Goal: Task Accomplishment & Management: Complete application form

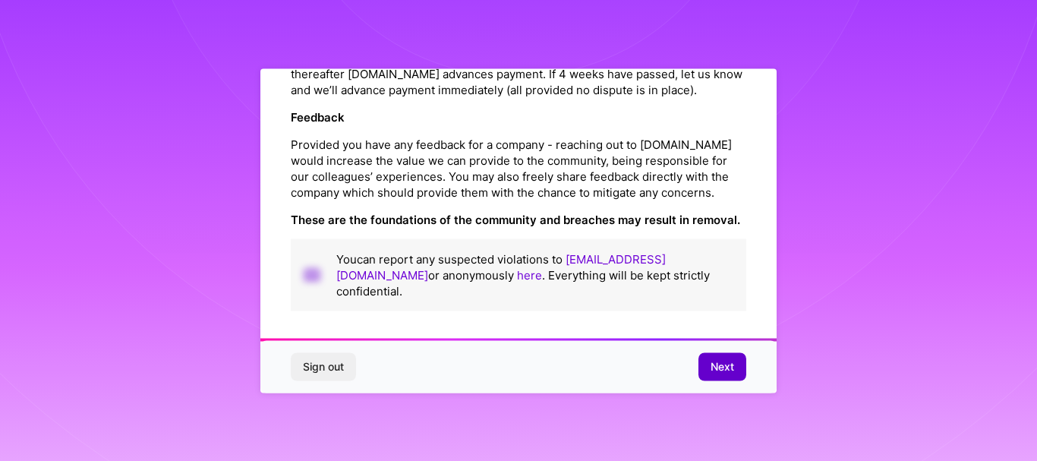
click at [728, 370] on span "Next" at bounding box center [723, 366] width 24 height 15
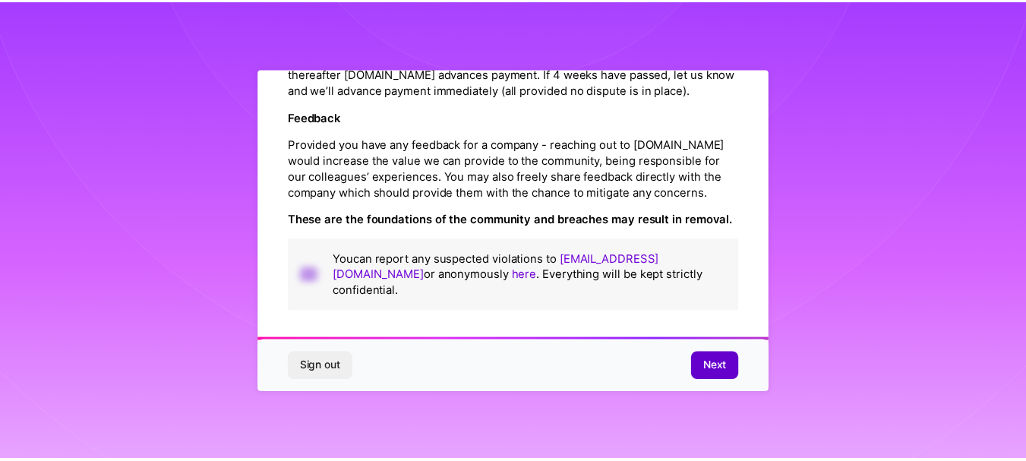
scroll to position [86, 0]
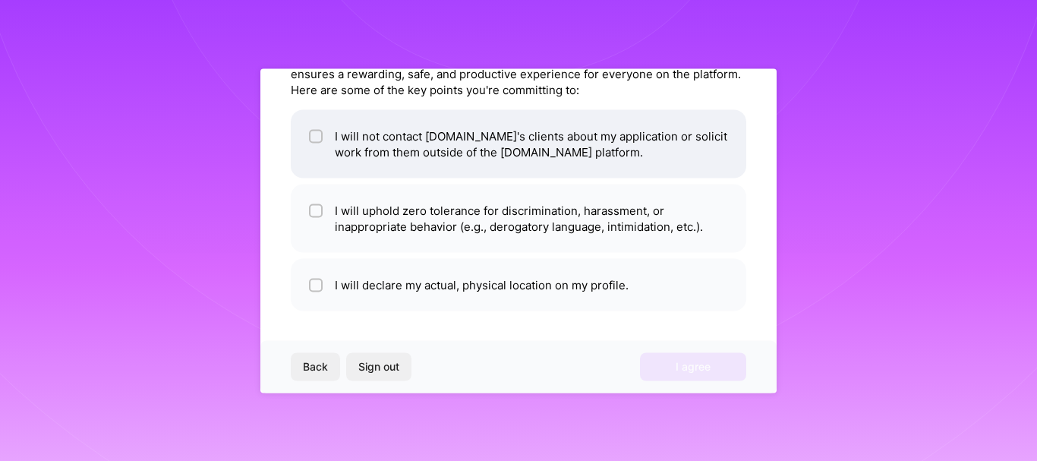
click at [389, 145] on li "I will not contact A.Team's clients about my application or solicit work from t…" at bounding box center [519, 143] width 456 height 68
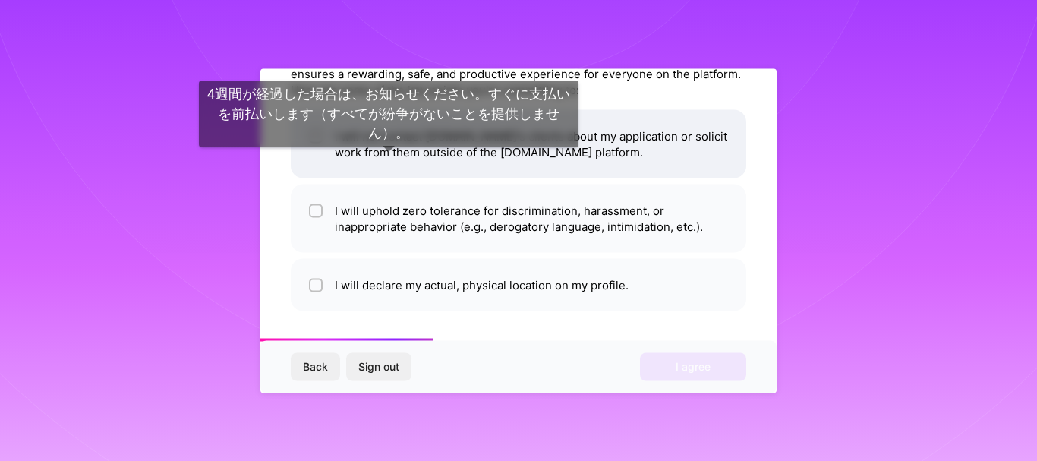
checkbox input "true"
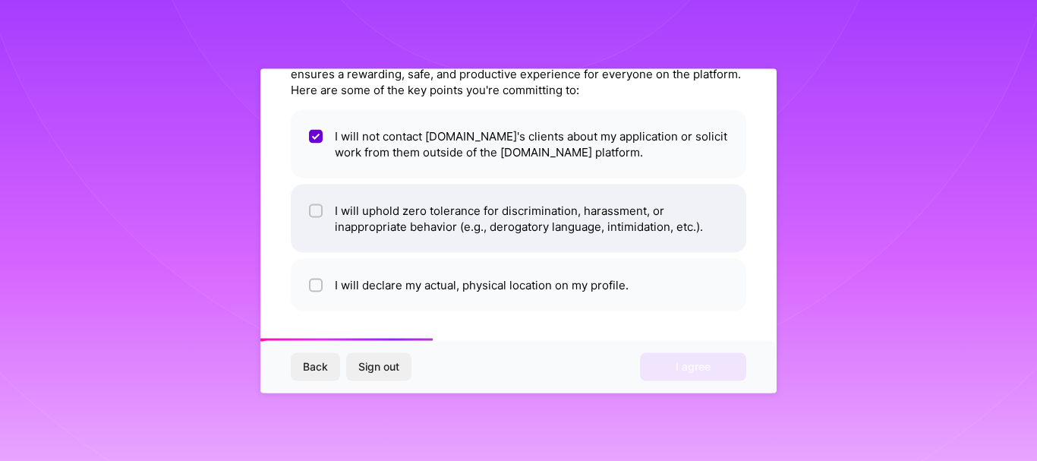
click at [394, 200] on li "I will uphold zero tolerance for discrimination, harassment, or inappropriate b…" at bounding box center [519, 218] width 456 height 68
checkbox input "true"
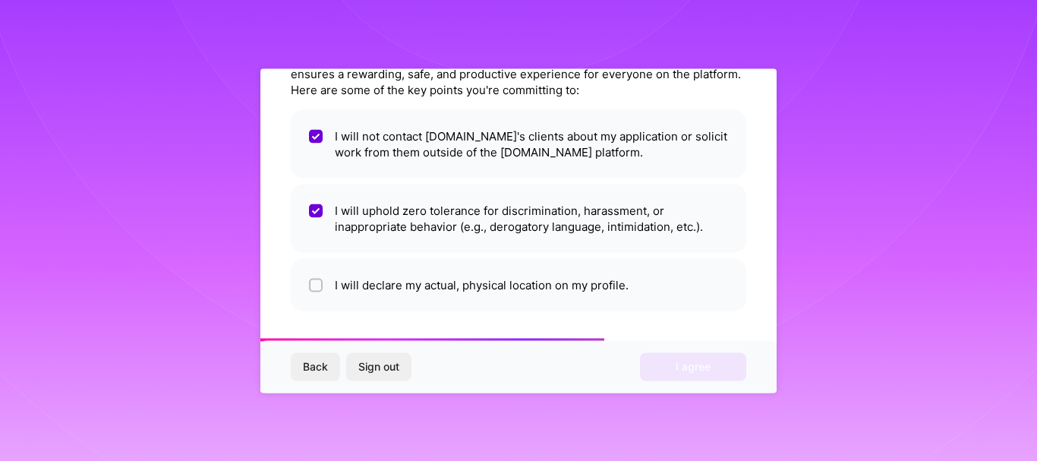
drag, startPoint x: 415, startPoint y: 283, endPoint x: 531, endPoint y: 329, distance: 124.1
click at [416, 284] on li "I will declare my actual, physical location on my profile." at bounding box center [519, 284] width 456 height 52
checkbox input "true"
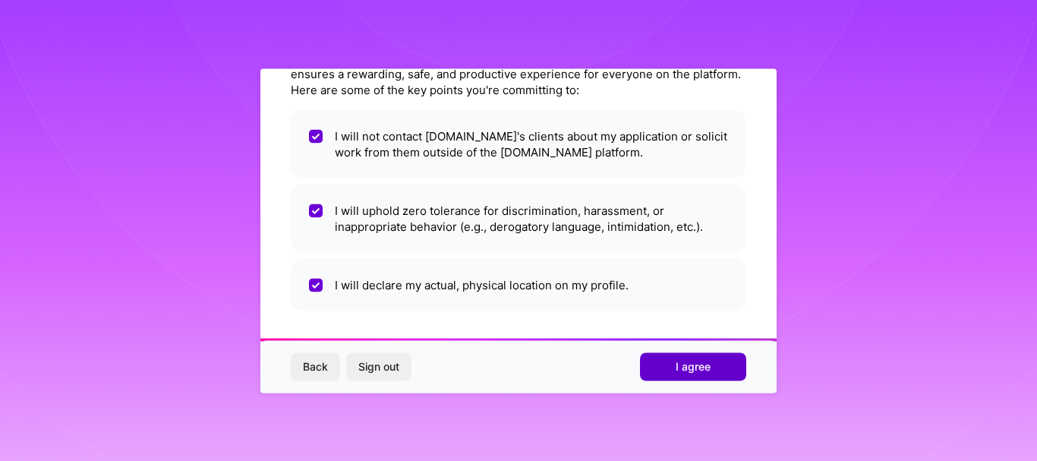
click at [673, 374] on button "I agree" at bounding box center [693, 366] width 106 height 27
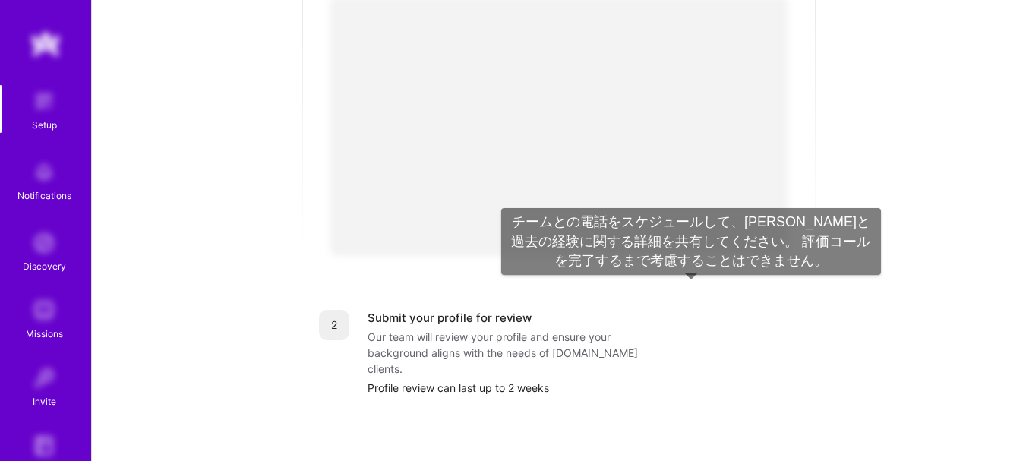
scroll to position [162, 0]
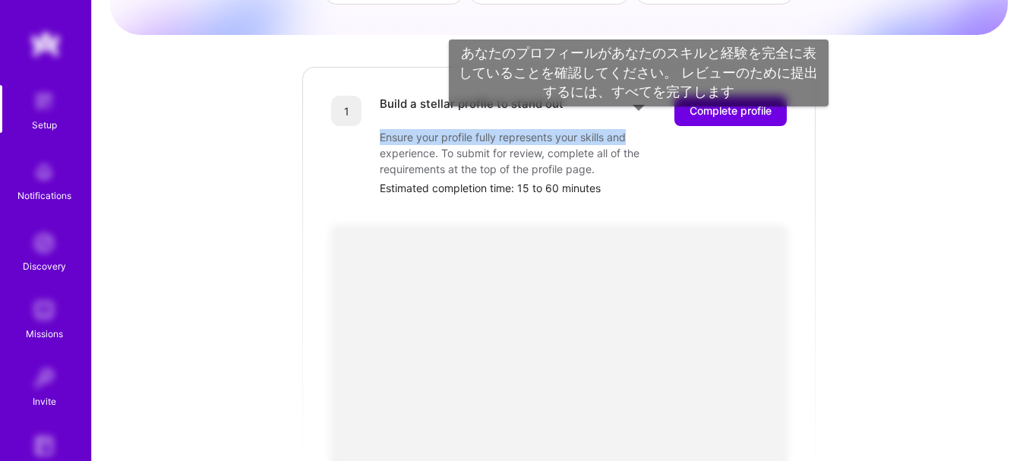
drag, startPoint x: 374, startPoint y: 119, endPoint x: 650, endPoint y: 96, distance: 277.4
click at [642, 103] on div "1 Build a stellar profile to stand out Complete profile Ensure your profile ful…" at bounding box center [559, 146] width 456 height 100
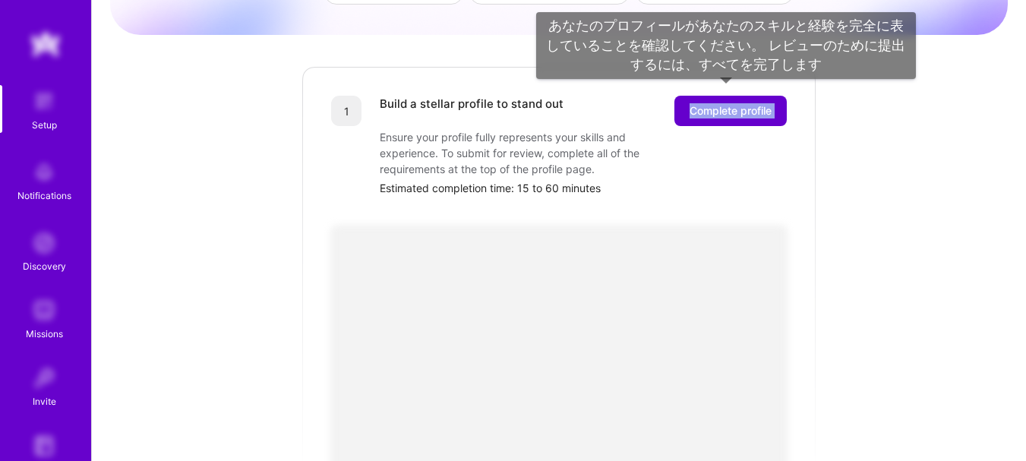
click at [726, 103] on span "Complete profile" at bounding box center [731, 110] width 82 height 15
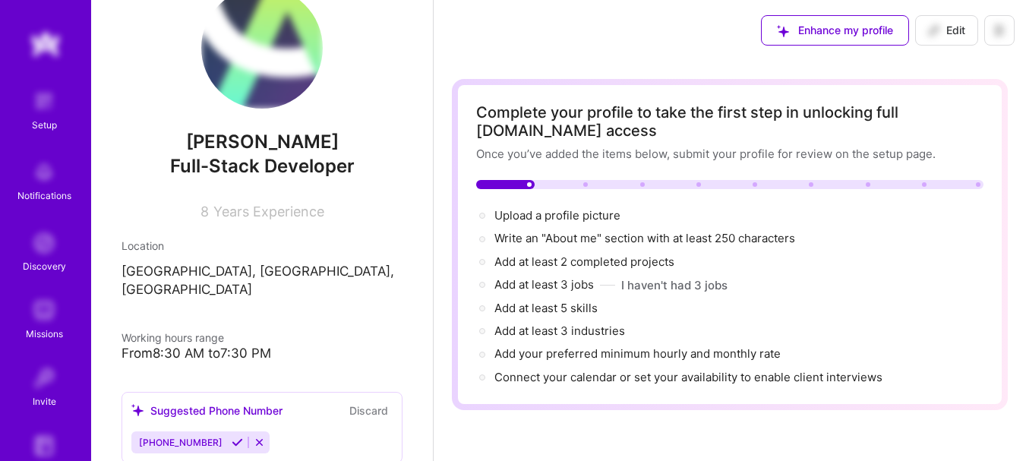
scroll to position [228, 0]
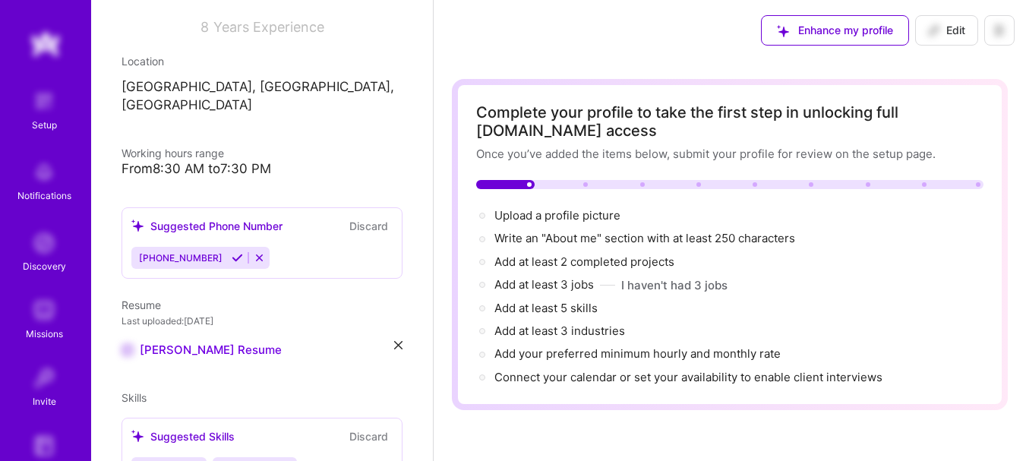
click at [232, 252] on icon at bounding box center [237, 257] width 11 height 11
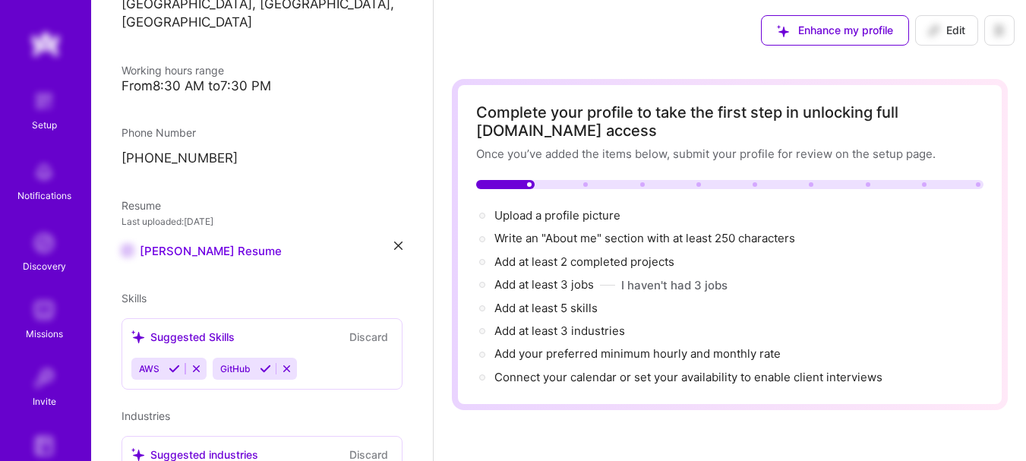
scroll to position [380, 0]
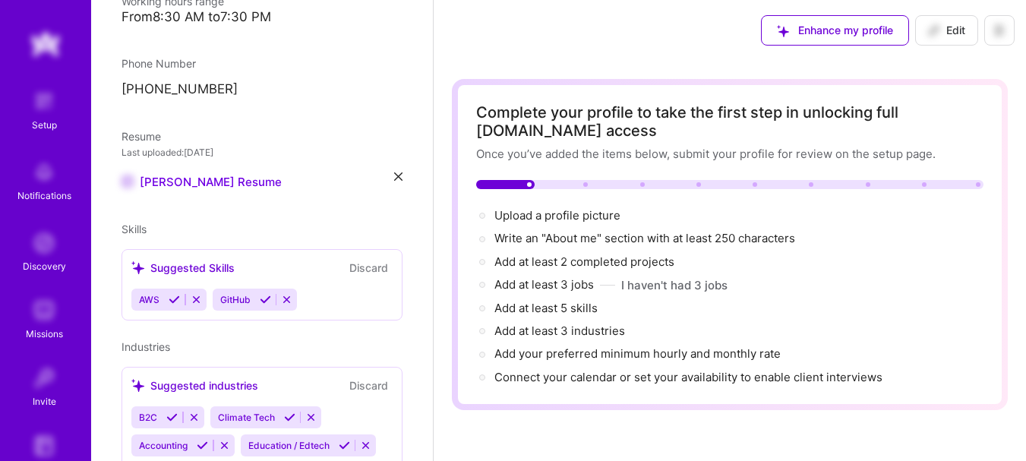
click at [173, 294] on icon at bounding box center [174, 299] width 11 height 11
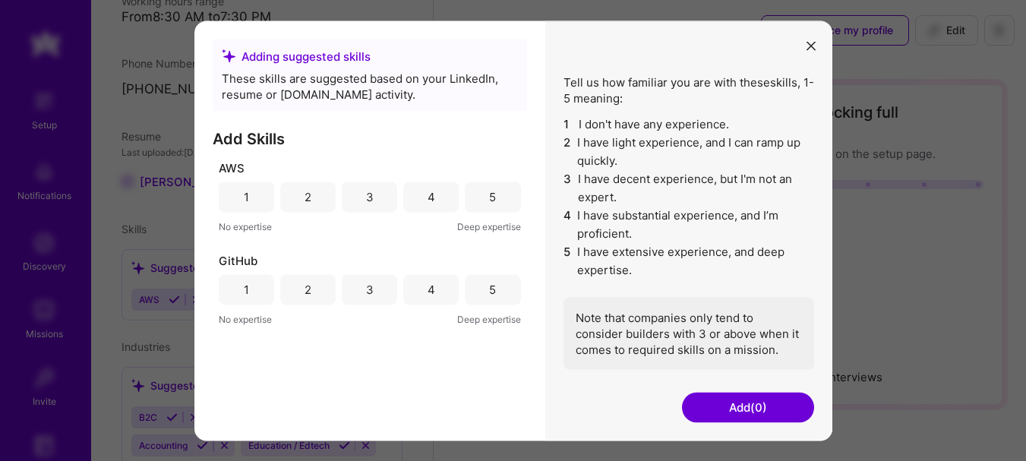
click at [493, 294] on div "5" at bounding box center [492, 290] width 7 height 16
click at [493, 194] on div "5" at bounding box center [492, 197] width 7 height 16
click at [385, 206] on div "3" at bounding box center [369, 196] width 55 height 30
click at [747, 412] on button "Add (2)" at bounding box center [748, 407] width 132 height 30
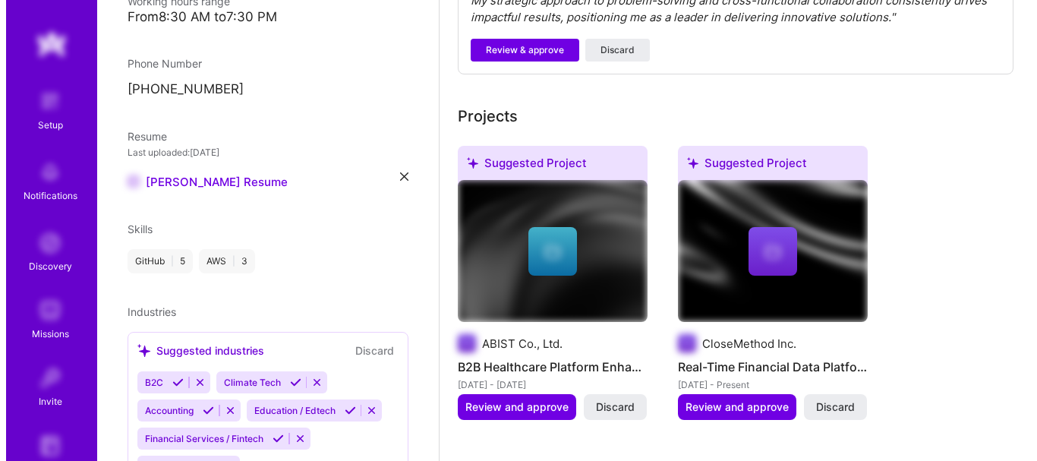
scroll to position [759, 0]
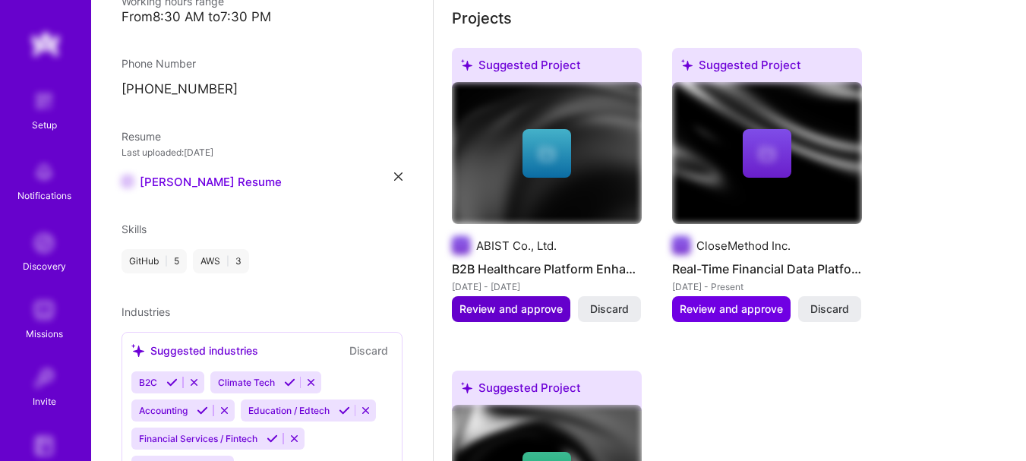
click at [520, 298] on button "Review and approve" at bounding box center [511, 309] width 118 height 26
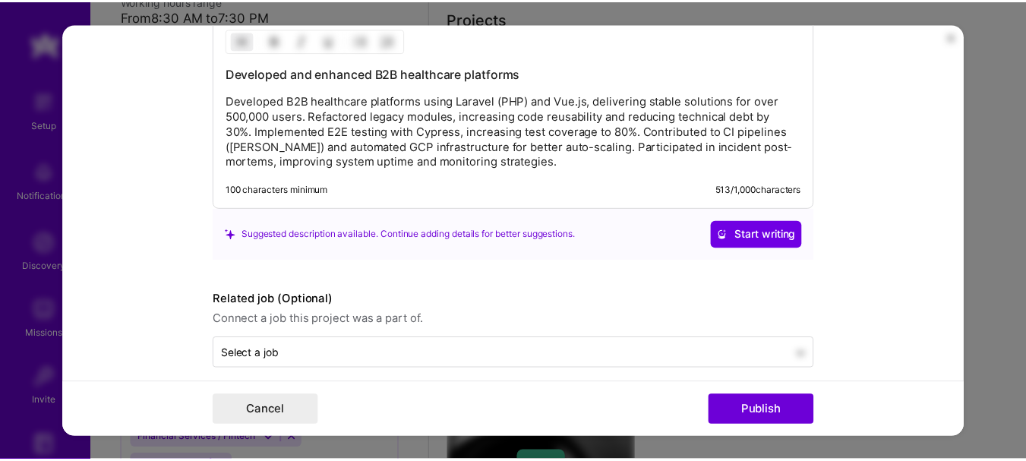
scroll to position [1626, 0]
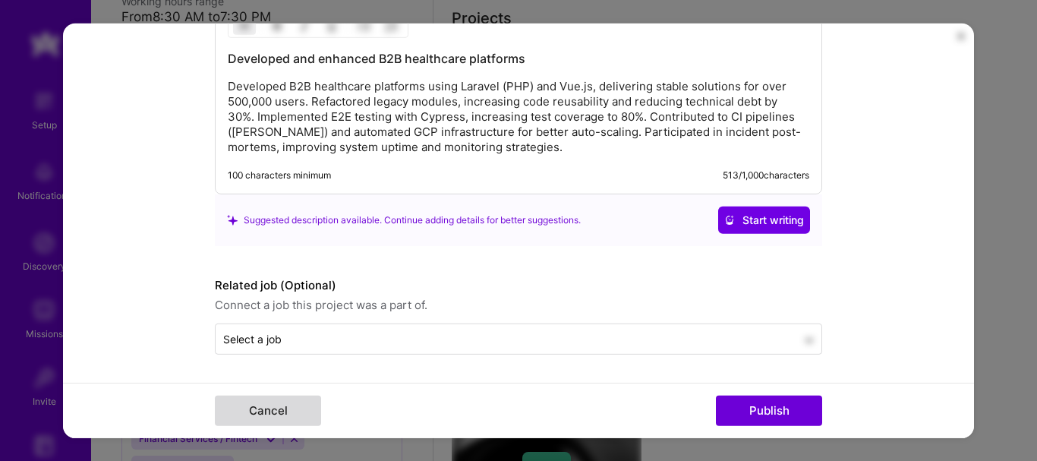
click at [279, 409] on button "Cancel" at bounding box center [268, 411] width 106 height 30
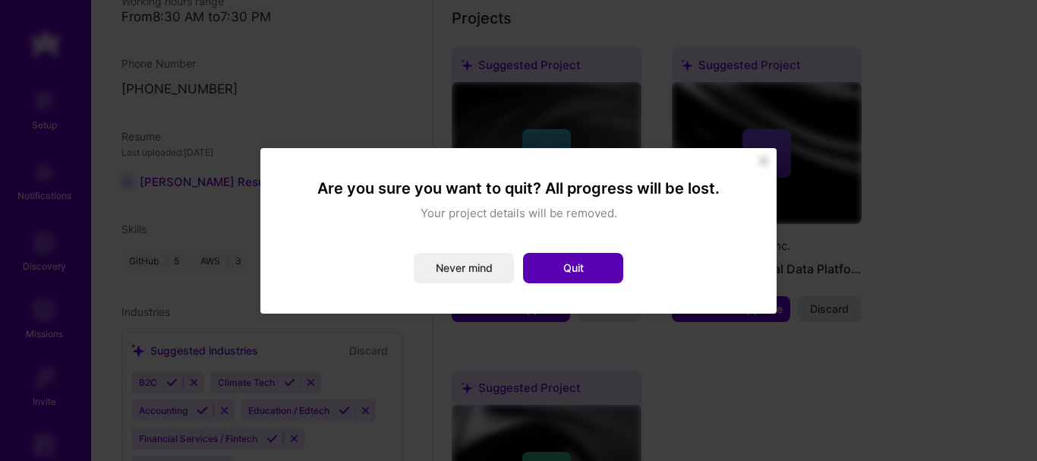
click at [593, 270] on button "Quit" at bounding box center [573, 268] width 100 height 30
